Goal: Information Seeking & Learning: Learn about a topic

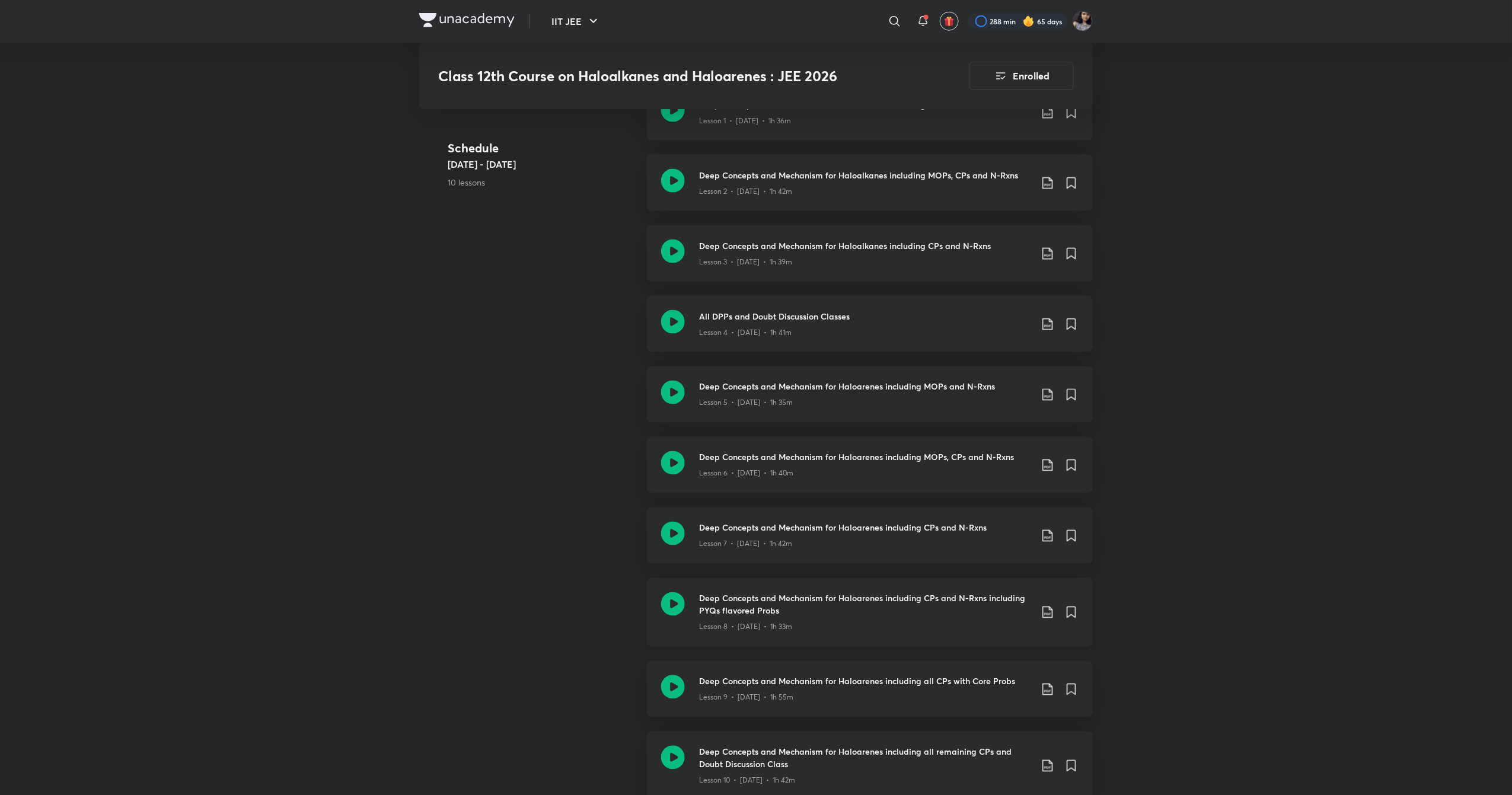
scroll to position [750, 0]
click at [683, 600] on icon at bounding box center [673, 601] width 24 height 24
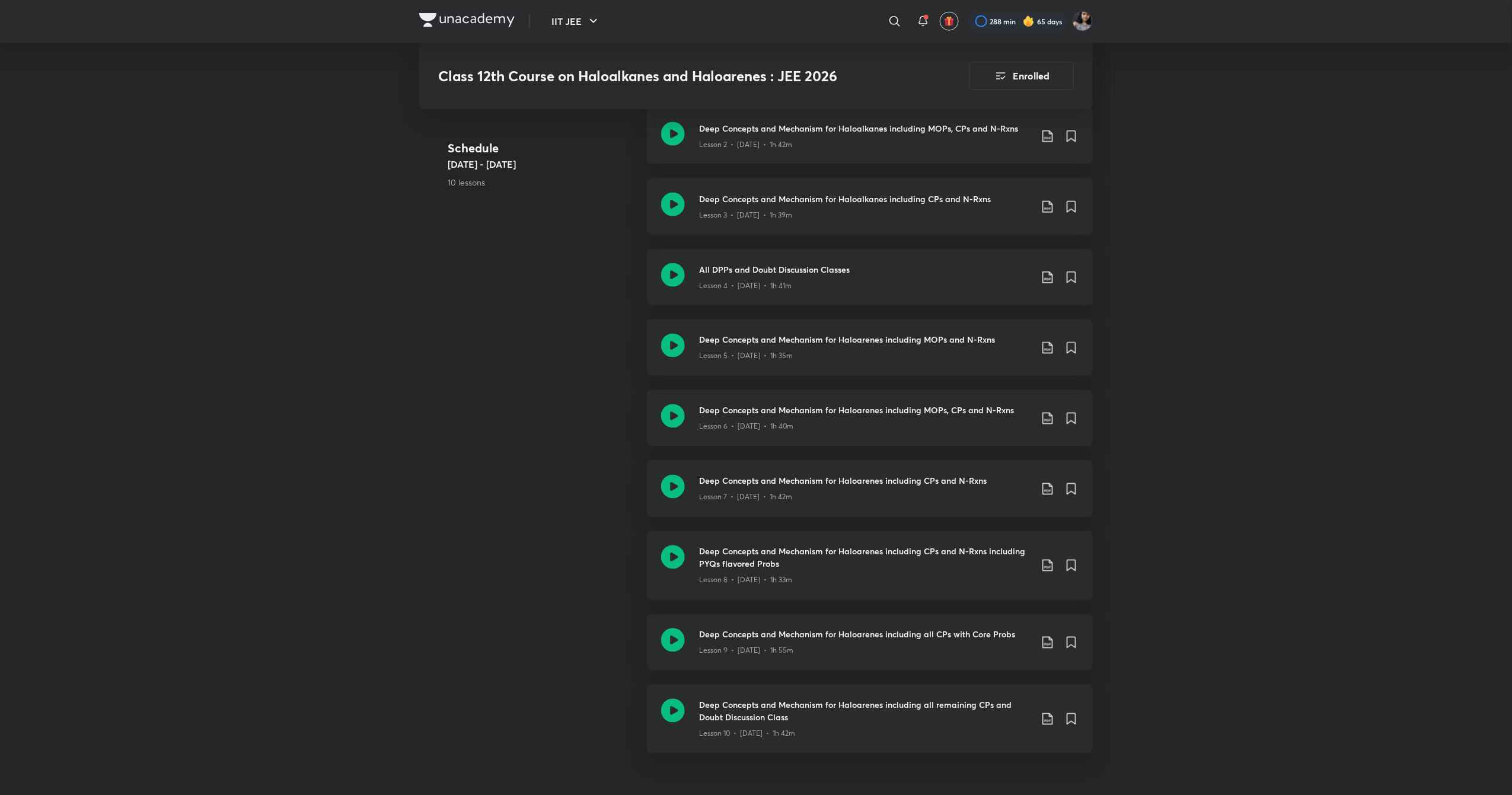
scroll to position [795, 0]
click at [667, 494] on icon at bounding box center [673, 486] width 24 height 24
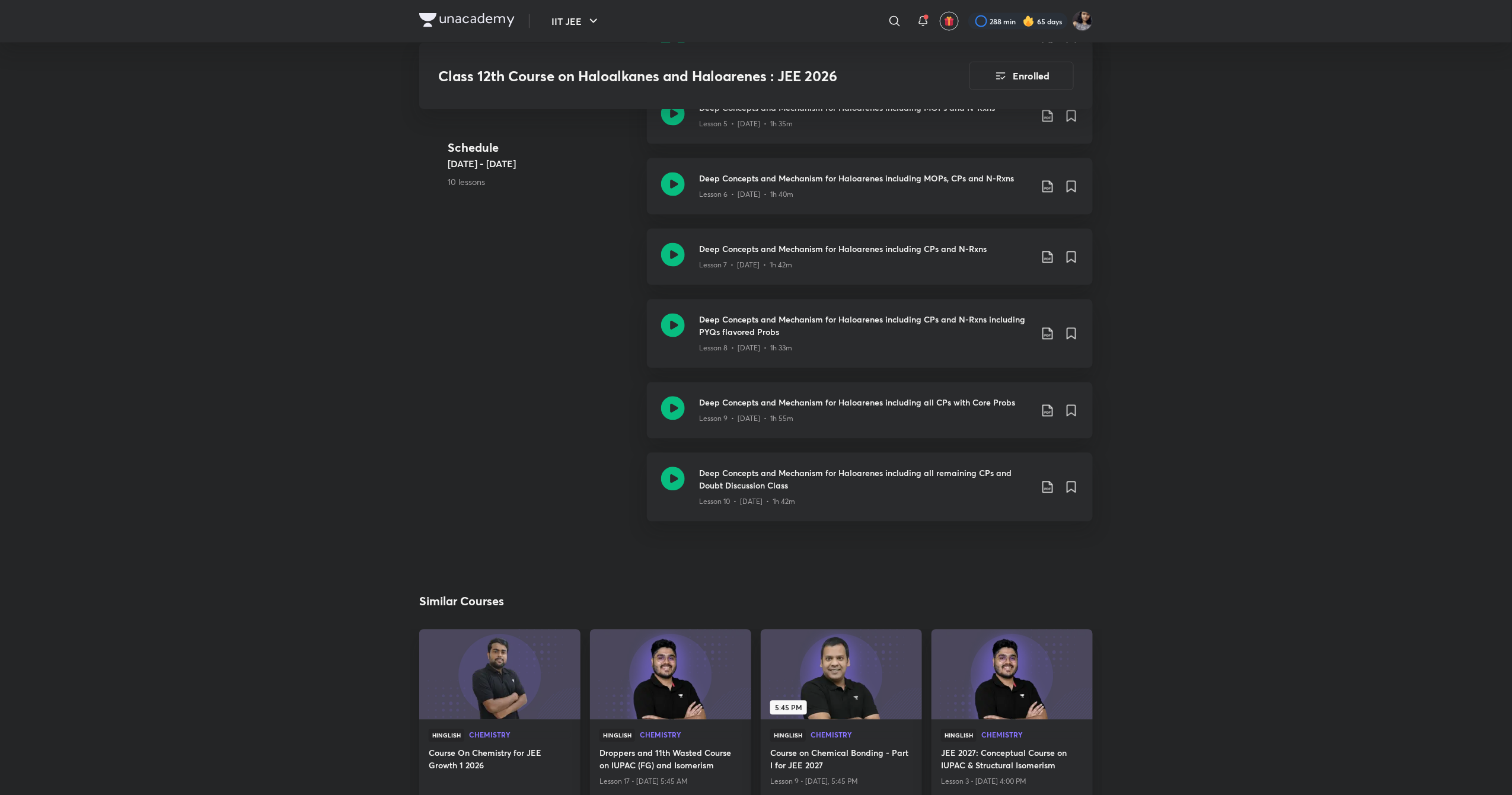
scroll to position [1028, 0]
click at [661, 478] on icon at bounding box center [673, 478] width 24 height 24
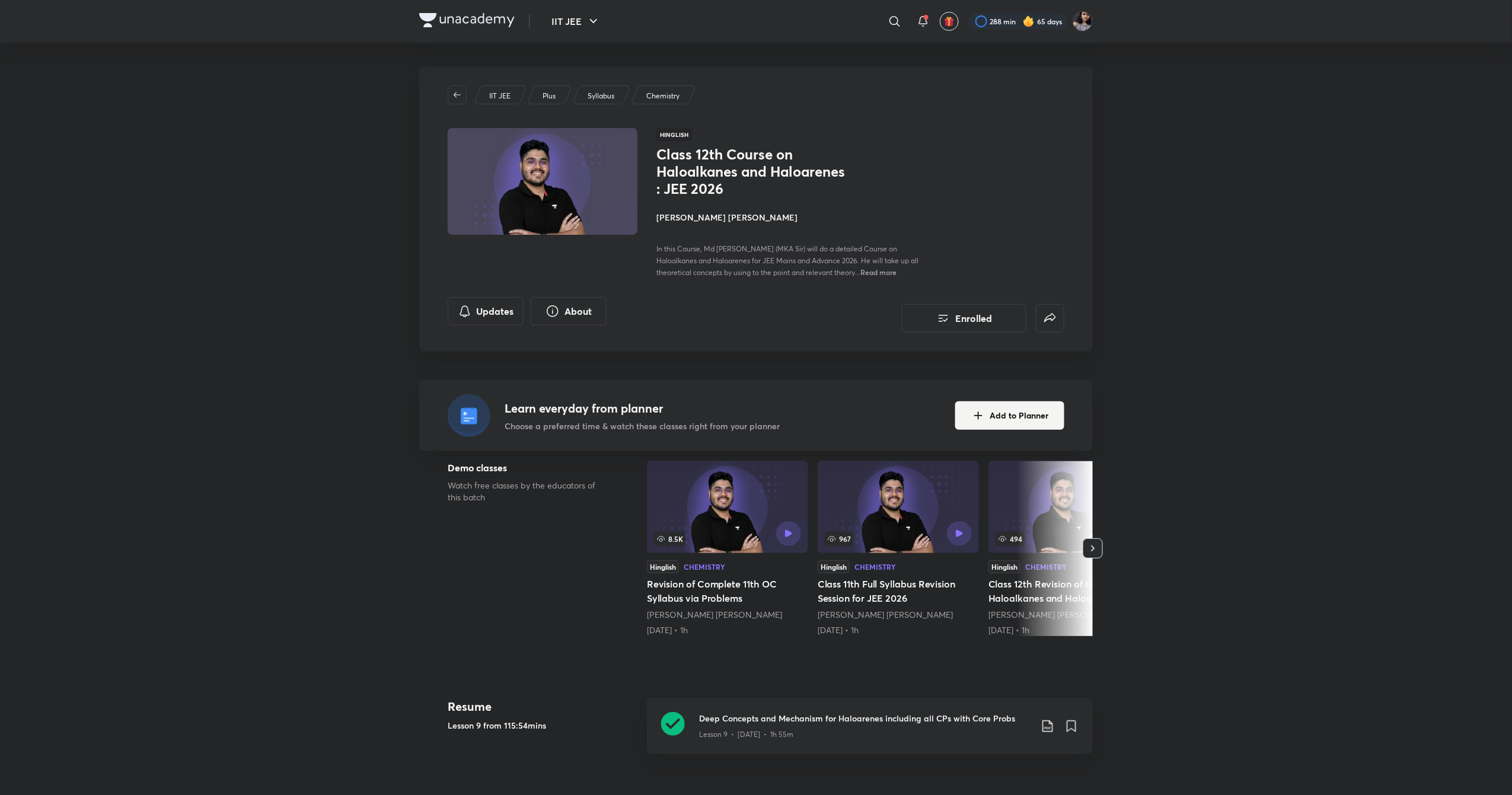
click at [719, 216] on h4 "[PERSON_NAME] [PERSON_NAME]" at bounding box center [788, 217] width 265 height 12
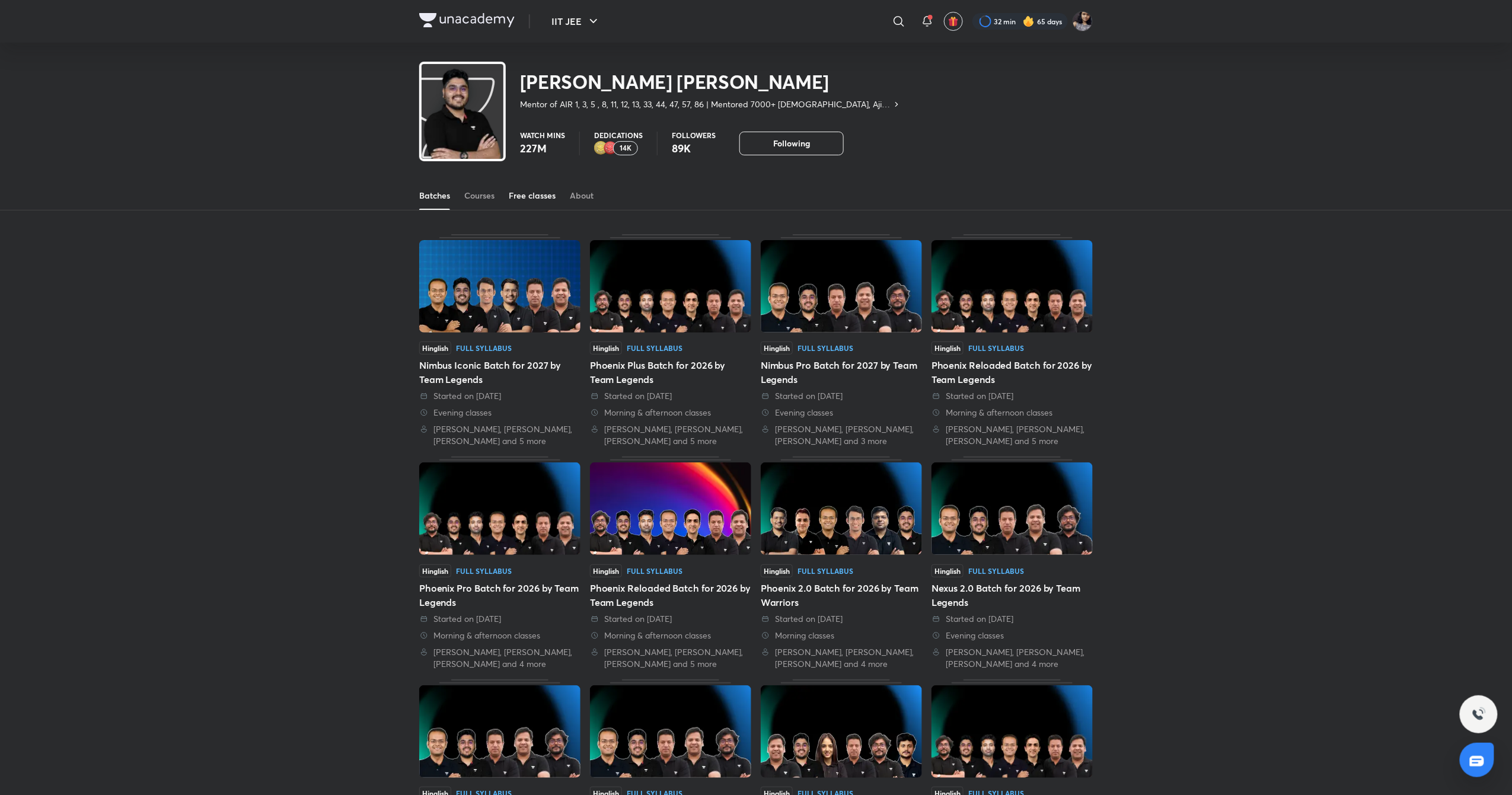
click at [518, 197] on div "Free classes" at bounding box center [532, 195] width 47 height 11
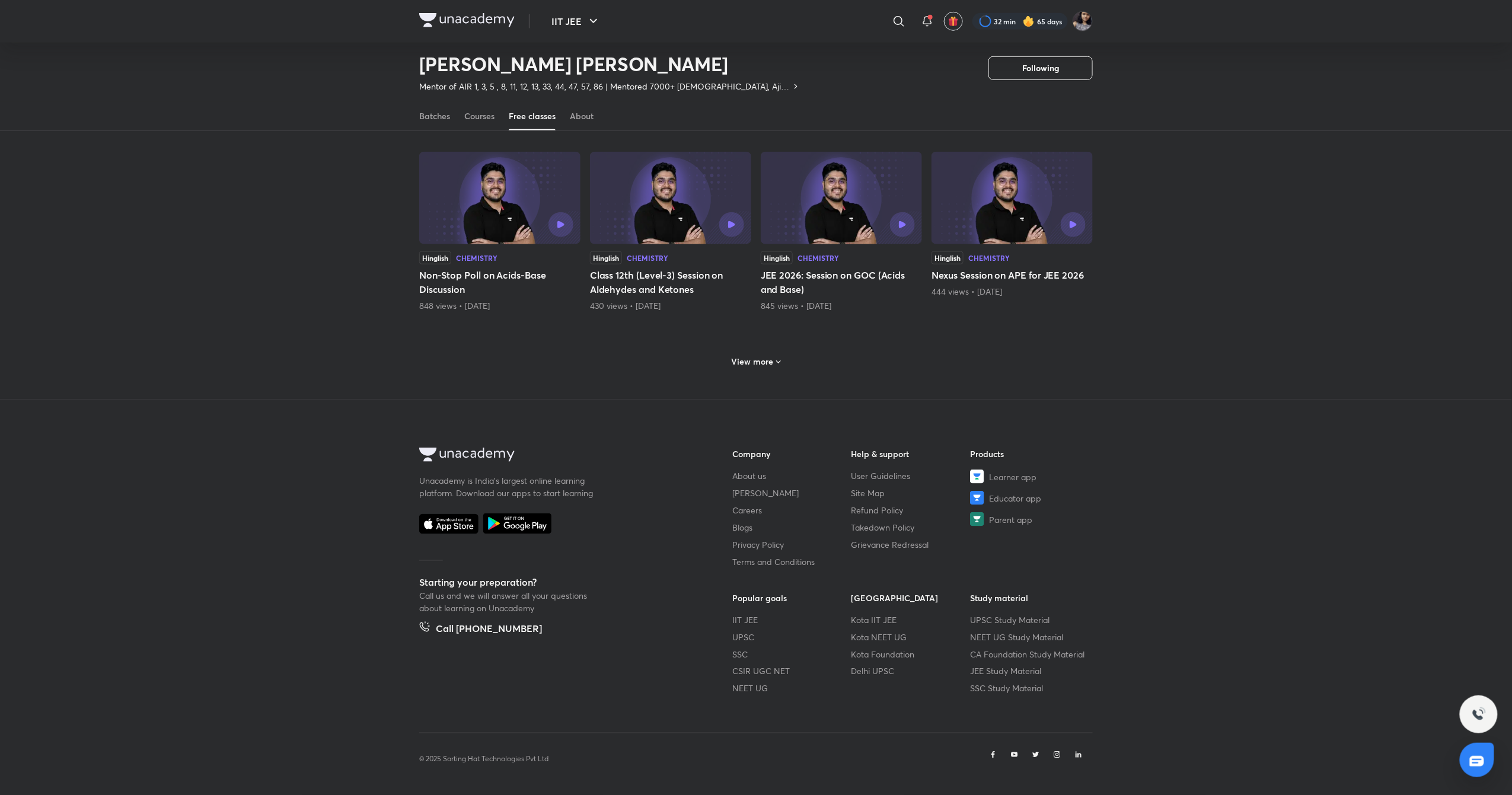
click at [756, 366] on h6 "View more" at bounding box center [753, 360] width 42 height 11
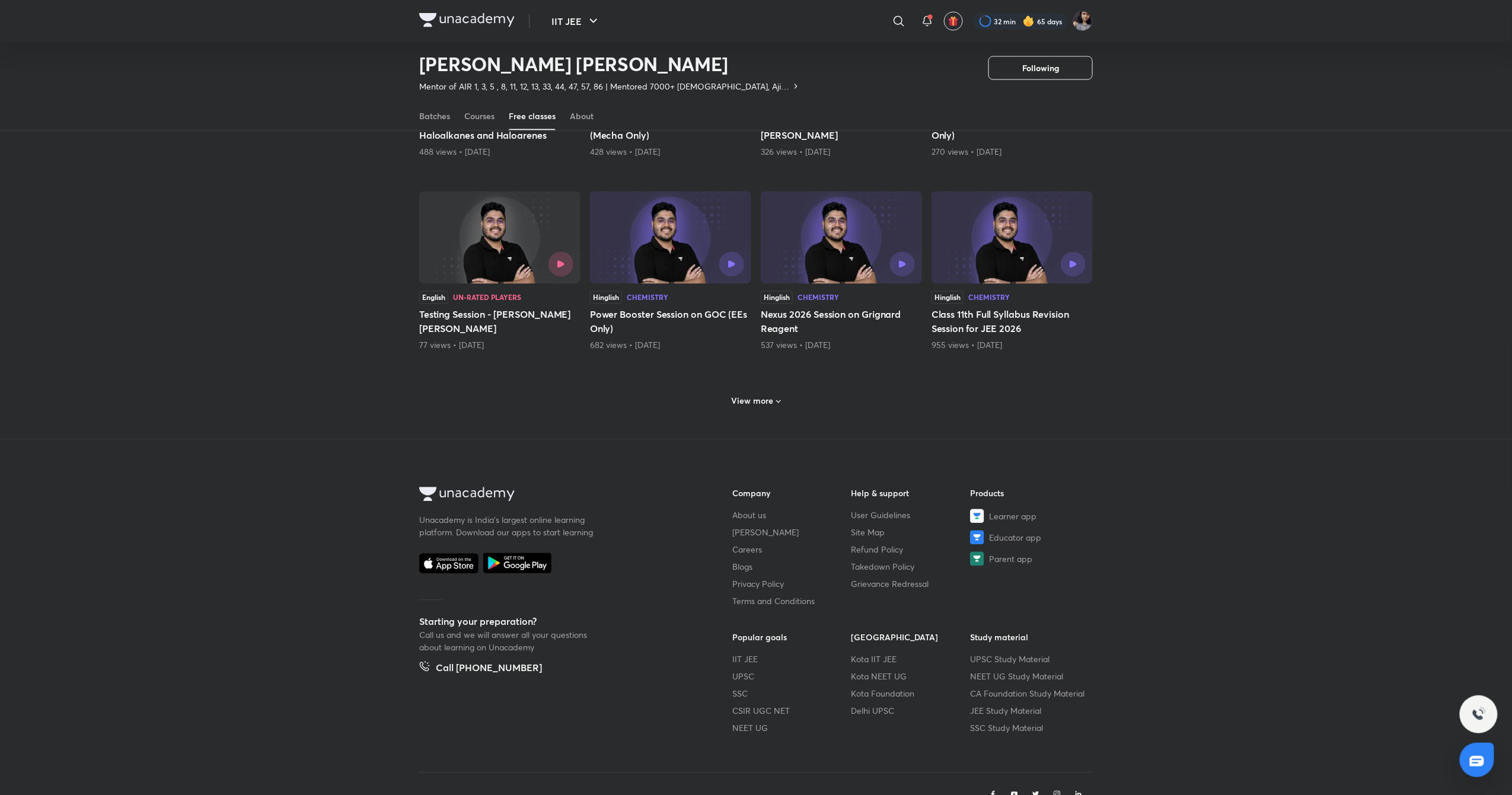
scroll to position [1054, 0]
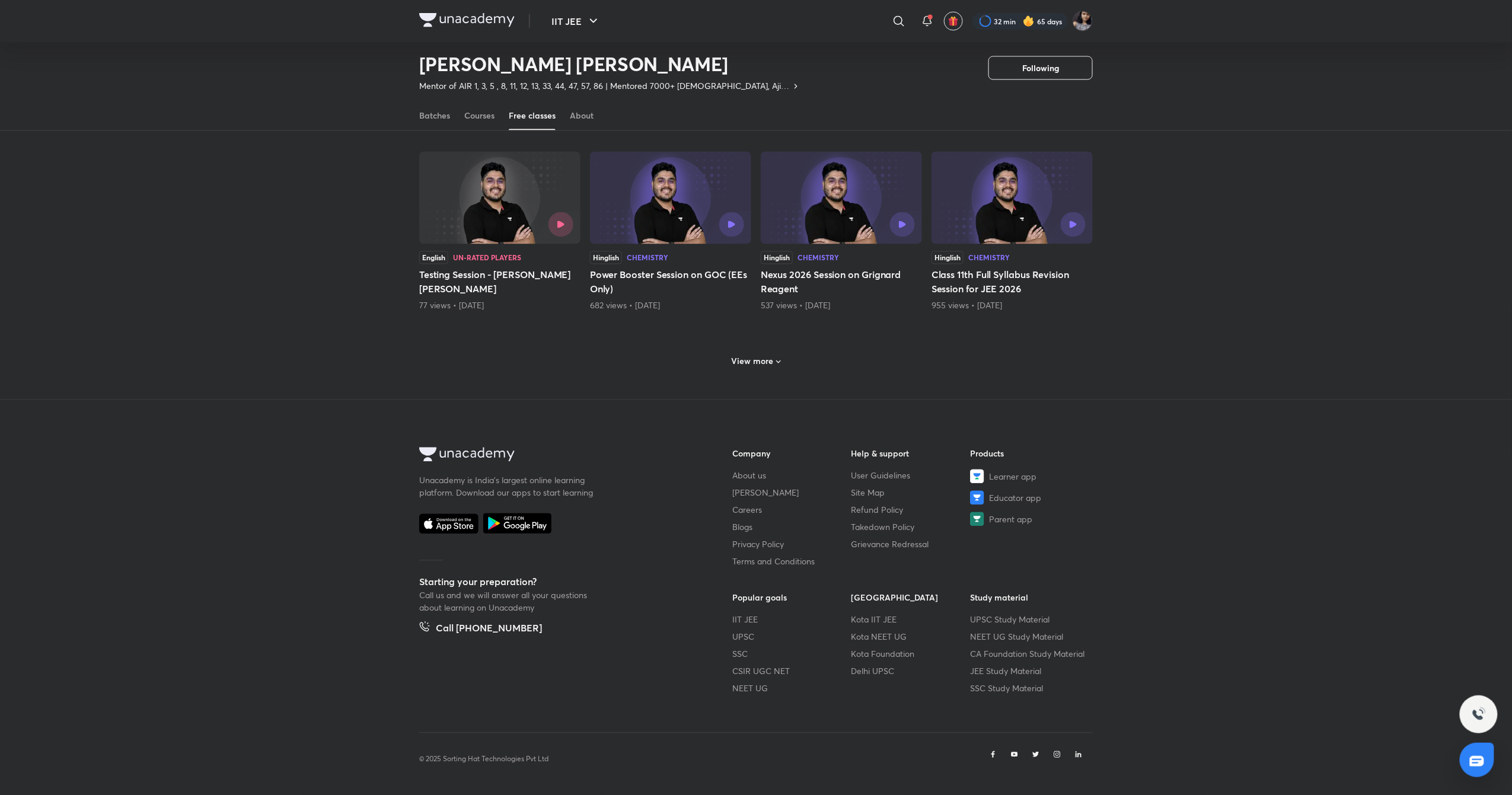
click at [756, 366] on h6 "View more" at bounding box center [753, 360] width 42 height 11
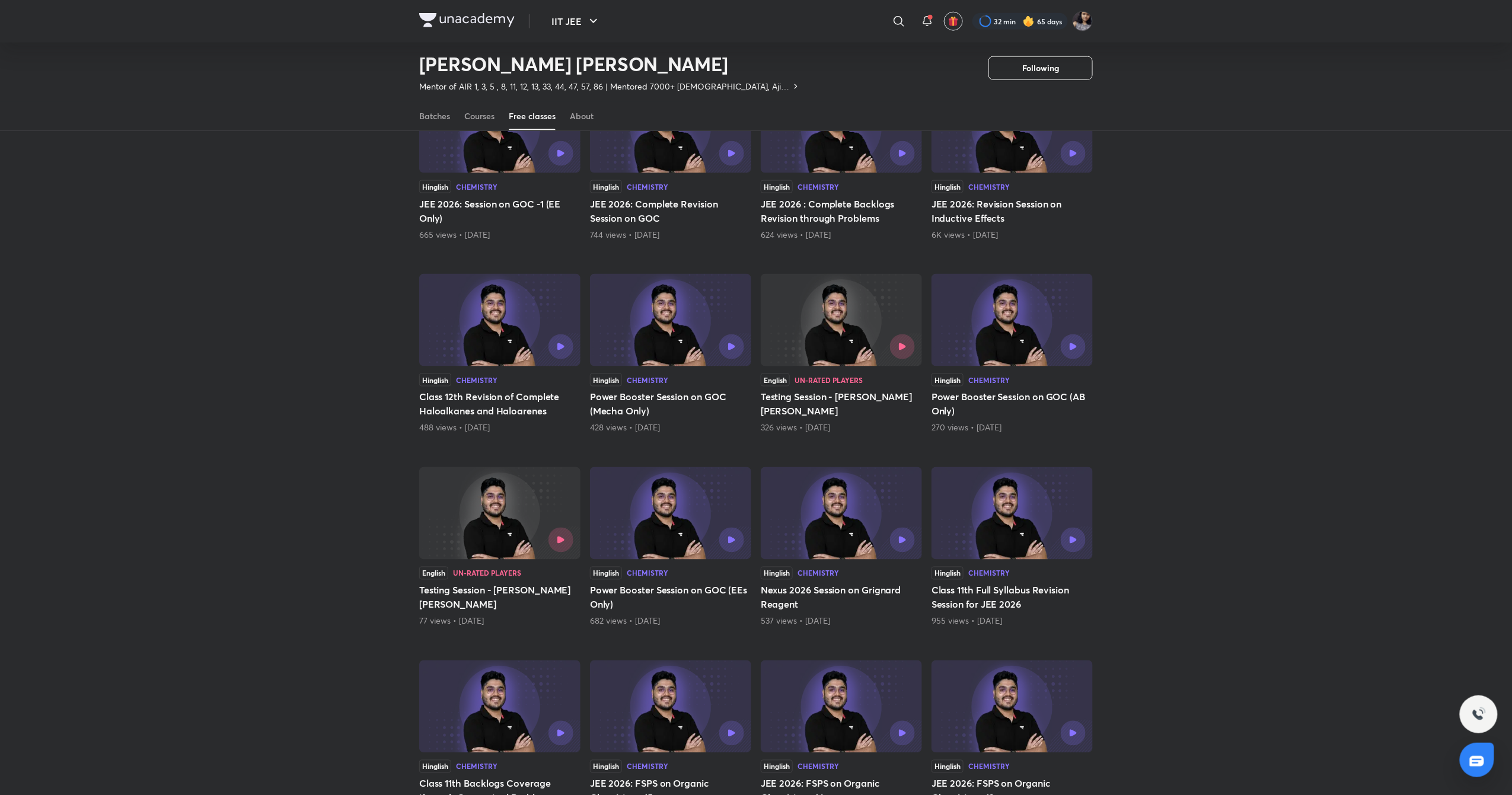
scroll to position [726, 0]
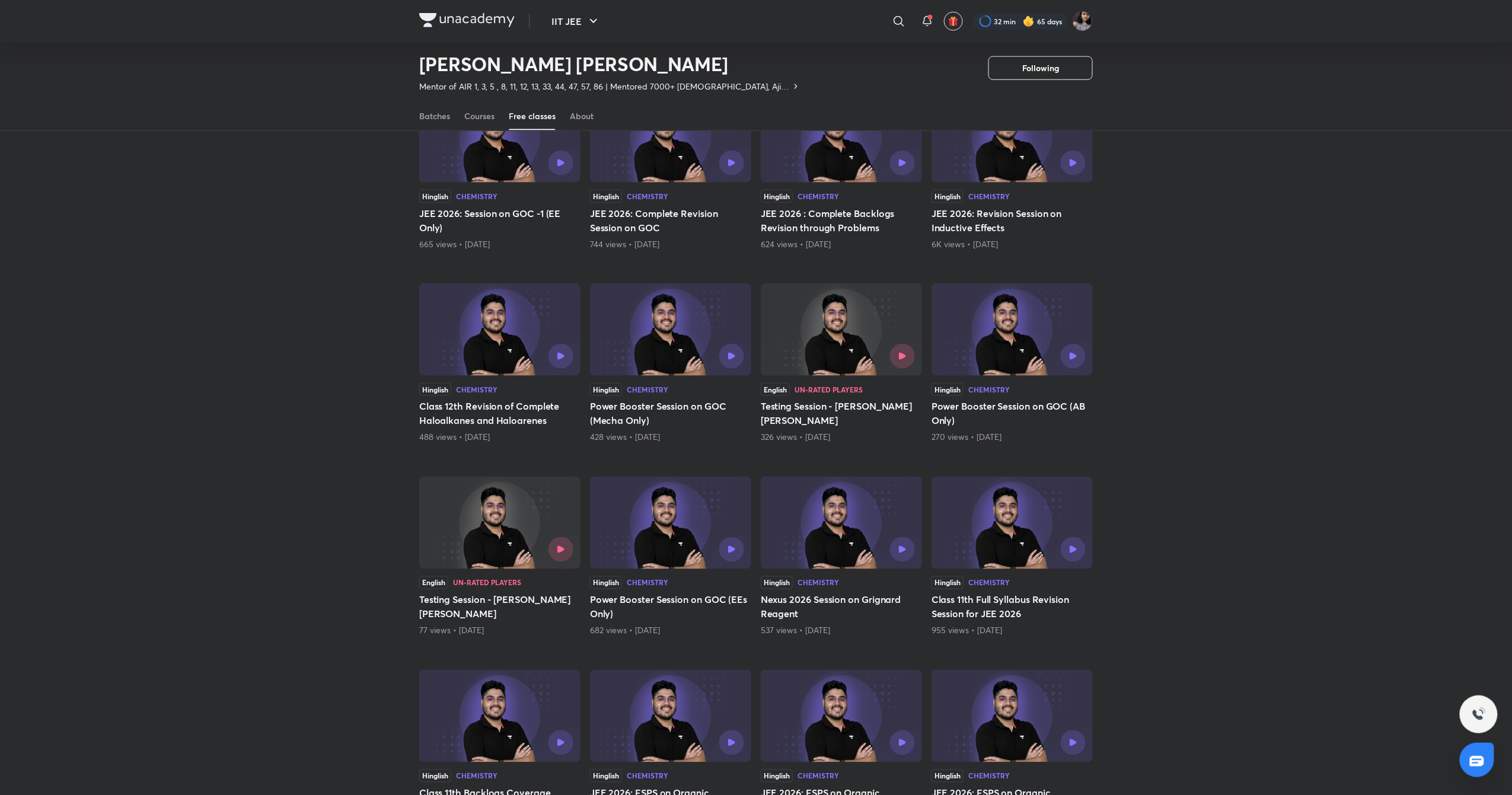
click at [494, 340] on img at bounding box center [499, 329] width 161 height 93
